Goal: Transaction & Acquisition: Subscribe to service/newsletter

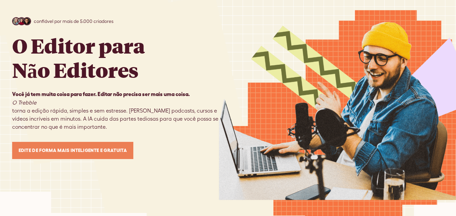
scroll to position [67, 0]
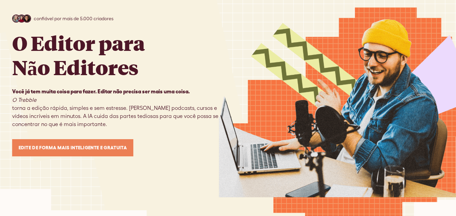
click at [99, 152] on link "Edite de forma mais inteligente e gratuita" at bounding box center [72, 147] width 121 height 17
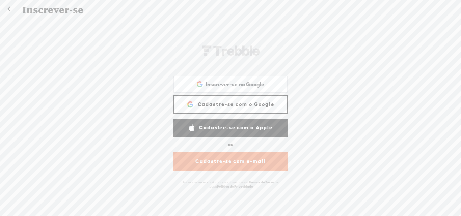
click at [236, 105] on font "Cadastre-se com o Google" at bounding box center [236, 105] width 77 height 6
click at [267, 102] on font "Cadastre-se com o Google" at bounding box center [236, 105] width 77 height 6
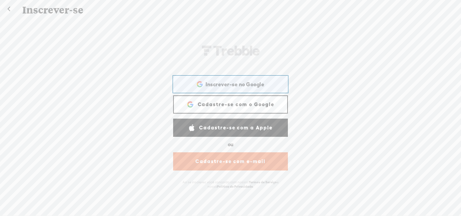
click at [269, 84] on div "Inscrever-se no Google Inscreva-se no Google. Abra em um novo guia" at bounding box center [230, 85] width 105 height 16
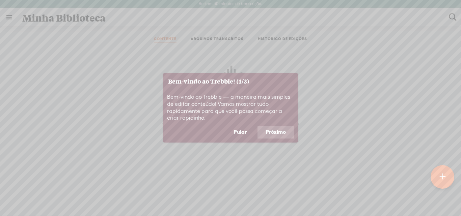
click at [285, 129] on font "Próximo" at bounding box center [276, 132] width 20 height 6
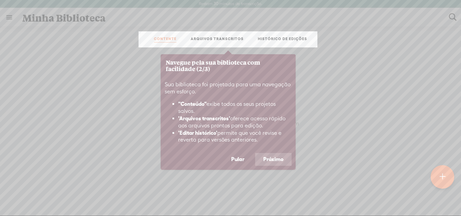
click at [282, 162] on font "Próximo" at bounding box center [273, 159] width 20 height 6
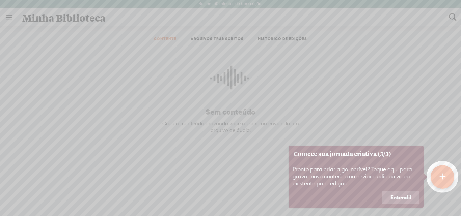
click at [409, 198] on font "Entendi!" at bounding box center [400, 198] width 21 height 6
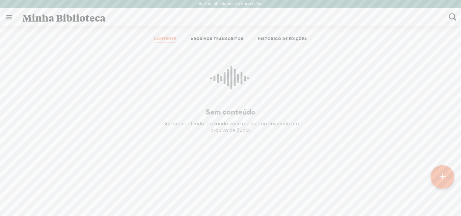
click at [203, 38] on font "ARQUIVOS TRANSCRITOS" at bounding box center [217, 39] width 53 height 4
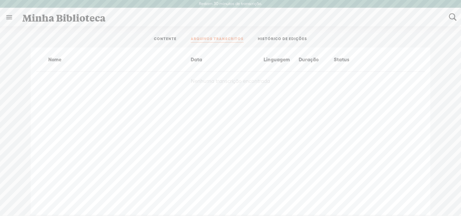
click at [283, 39] on font "HISTÓRICO DE EDIÇÕES" at bounding box center [282, 39] width 49 height 4
click at [170, 40] on font "CONTENTE" at bounding box center [165, 39] width 23 height 4
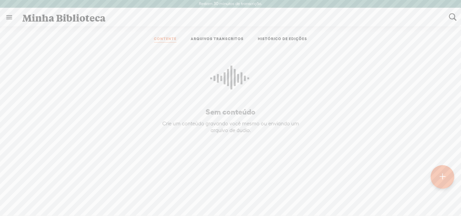
click at [9, 18] on link at bounding box center [9, 17] width 18 height 18
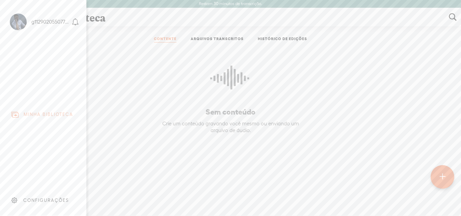
click at [41, 113] on font "MINHA BIBLIOTECA" at bounding box center [49, 114] width 50 height 5
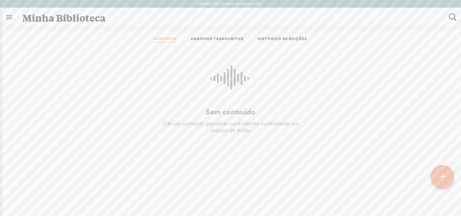
click at [264, 115] on body "Restam 30 minutos de transcrição. Atualize para aumentar seu limite Segure firm…" at bounding box center [230, 108] width 461 height 216
click at [449, 176] on div at bounding box center [442, 177] width 24 height 24
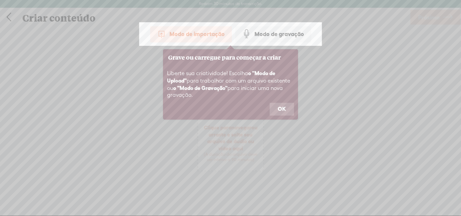
click at [280, 106] on button "OK" at bounding box center [282, 109] width 24 height 13
